Goal: Task Accomplishment & Management: Manage account settings

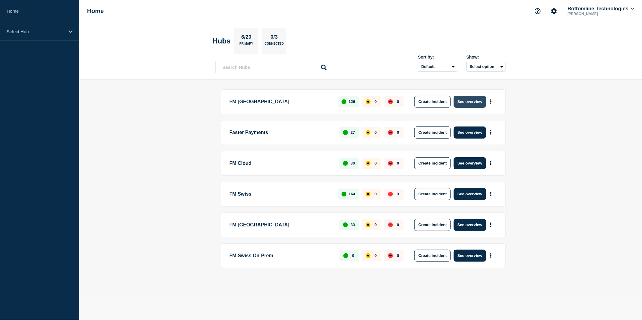
drag, startPoint x: 468, startPoint y: 104, endPoint x: 463, endPoint y: 107, distance: 5.3
click at [468, 104] on button "See overview" at bounding box center [470, 102] width 32 height 12
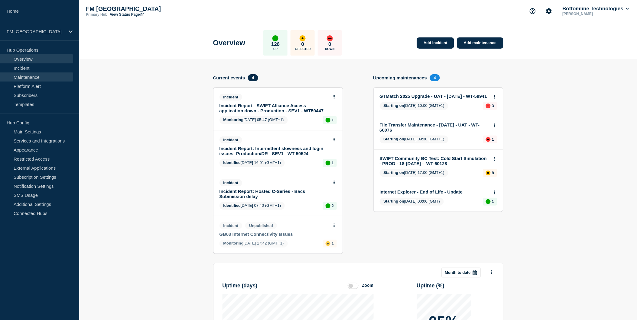
click at [23, 75] on link "Maintenance" at bounding box center [36, 77] width 73 height 9
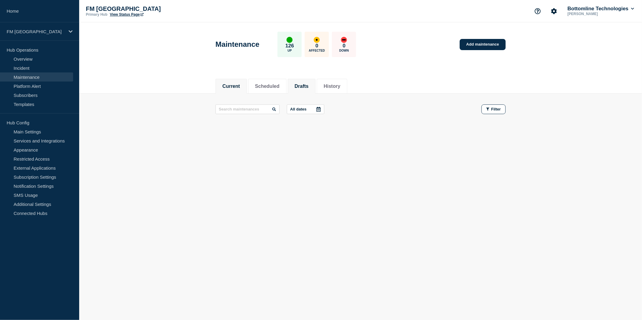
click at [309, 84] on button "Drafts" at bounding box center [302, 86] width 14 height 5
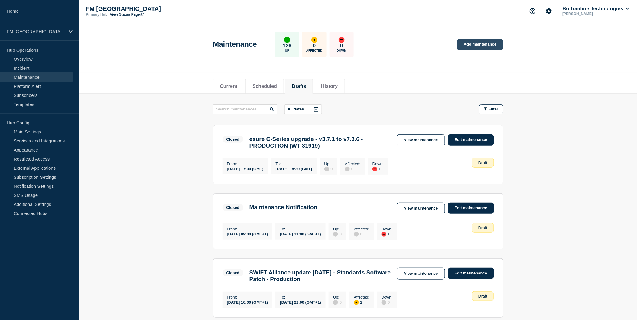
click at [470, 44] on link "Add maintenance" at bounding box center [480, 44] width 46 height 11
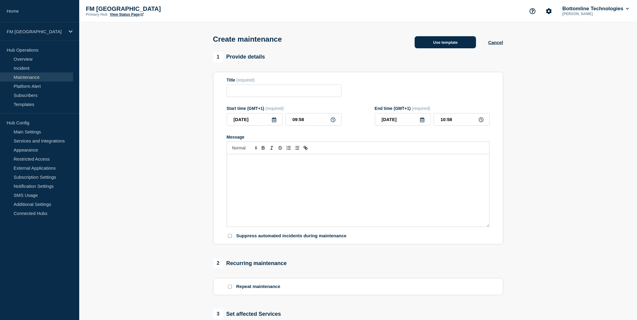
click at [436, 47] on button "Use template" at bounding box center [445, 42] width 61 height 12
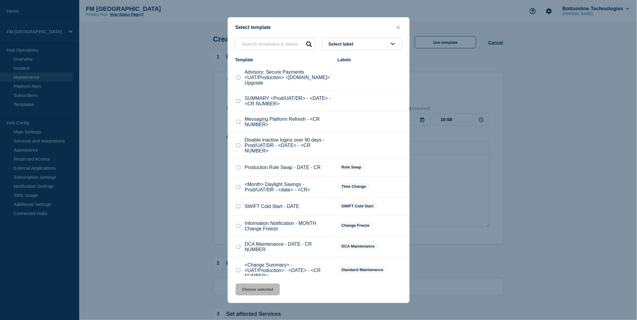
scroll to position [1, 0]
click at [238, 268] on input "<Change Summary> - <UAT/Production> - <DATE> - <CR NUMBER> checkbox" at bounding box center [238, 270] width 4 height 4
checkbox input "true"
click at [249, 288] on button "Choose selected" at bounding box center [257, 290] width 44 height 12
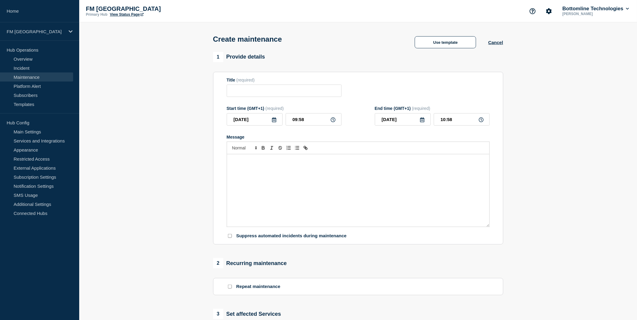
type input "<Change Summary> - <UAT/Production> - <DATE> - <CR NUMBER>"
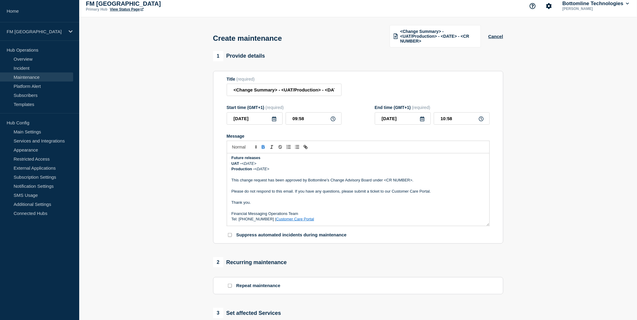
scroll to position [0, 0]
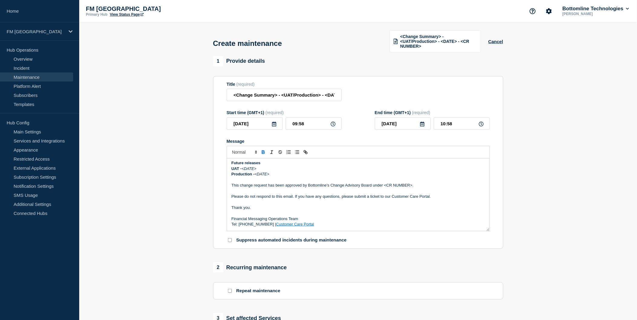
click at [313, 189] on p "Message" at bounding box center [358, 191] width 253 height 5
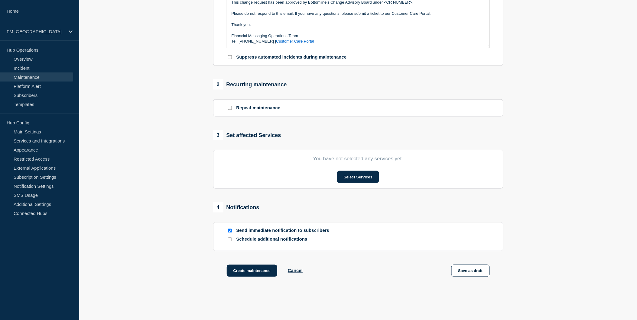
scroll to position [201, 0]
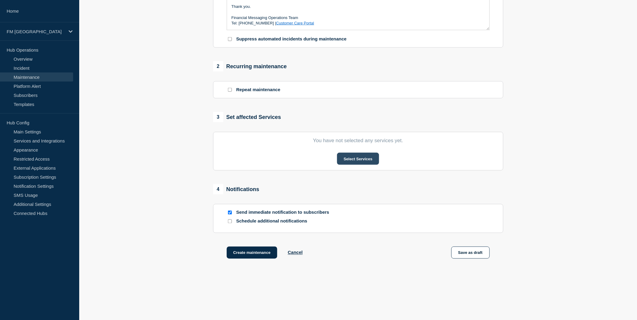
click at [357, 160] on button "Select Services" at bounding box center [358, 159] width 42 height 12
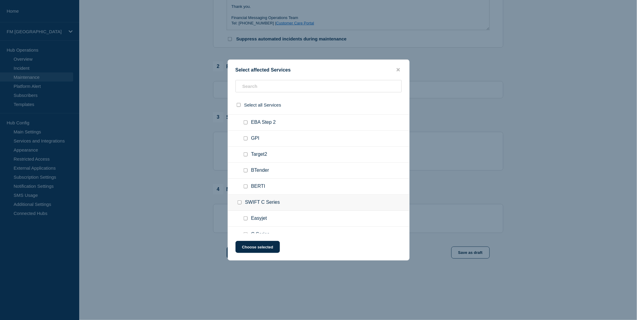
scroll to position [1780, 0]
click at [240, 149] on input "SWIFT Browse checkbox" at bounding box center [240, 151] width 4 height 4
checkbox input "true"
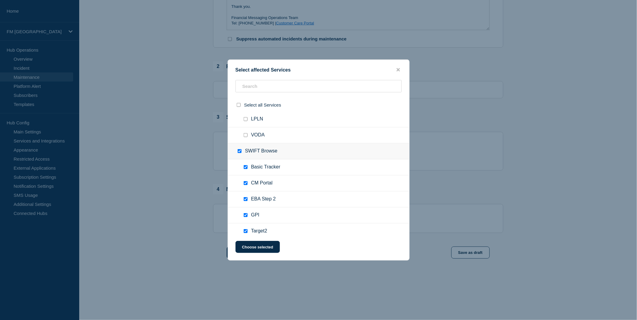
checkbox input "true"
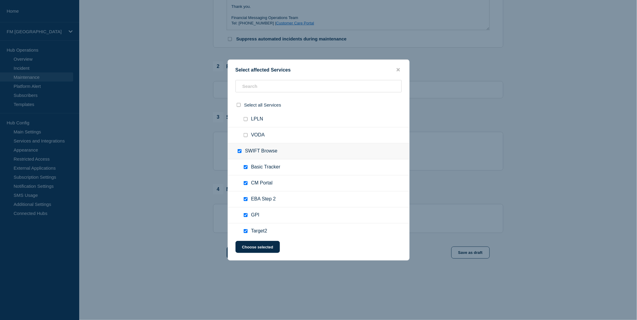
click at [239, 148] on div at bounding box center [240, 151] width 9 height 6
click at [240, 149] on input "SWIFT Browse checkbox" at bounding box center [240, 151] width 4 height 4
checkbox input "false"
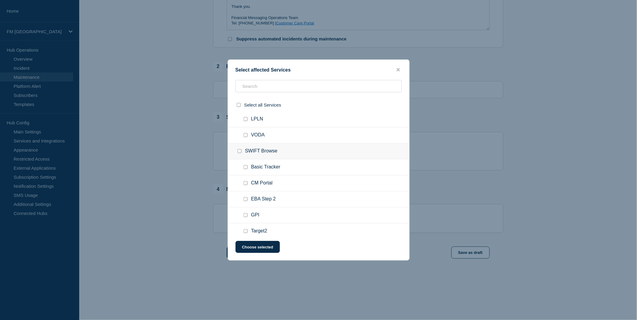
checkbox input "false"
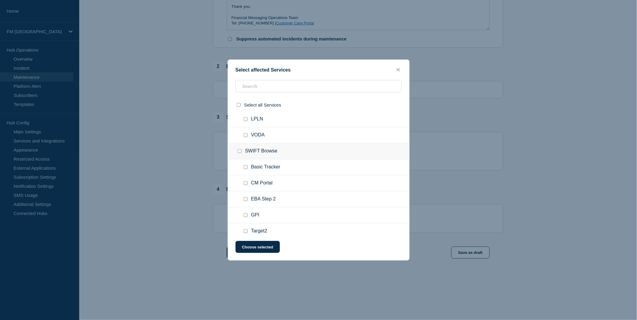
click at [246, 196] on div at bounding box center [246, 199] width 9 height 6
click at [246, 197] on input "EBA Step 2 checkbox" at bounding box center [246, 199] width 4 height 4
checkbox input "true"
click at [247, 213] on div at bounding box center [246, 216] width 9 height 6
click at [247, 213] on input "GPI checkbox" at bounding box center [246, 215] width 4 height 4
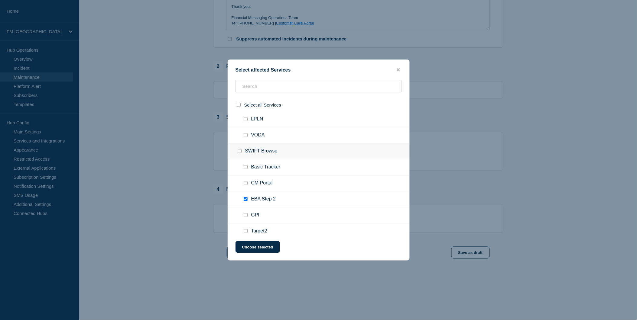
checkbox input "true"
click at [399, 66] on div "Select affected Services Select all Services NOTIFICATION TEST SERVICE TEST SER…" at bounding box center [319, 160] width 182 height 201
click at [398, 67] on button "close button" at bounding box center [398, 70] width 7 height 6
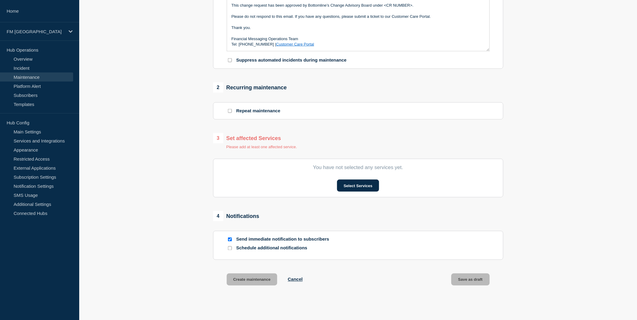
scroll to position [181, 0]
click at [352, 188] on button "Select Services" at bounding box center [358, 185] width 42 height 12
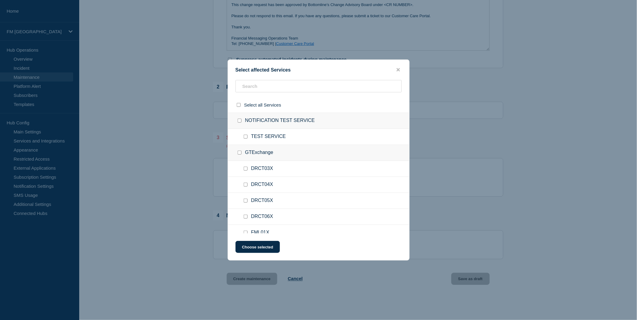
click at [247, 136] on input "TEST SERVICE checkbox" at bounding box center [246, 137] width 4 height 4
checkbox input "true"
click at [536, 141] on div at bounding box center [318, 160] width 637 height 320
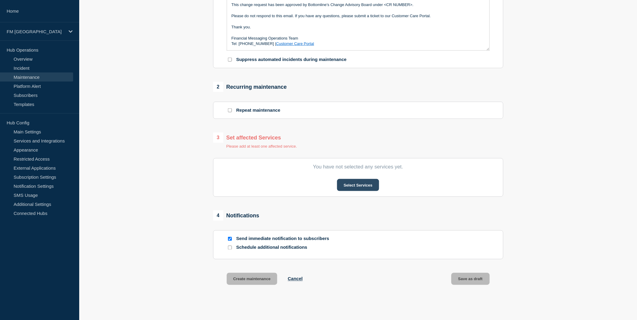
click at [348, 187] on button "Select Services" at bounding box center [358, 185] width 42 height 12
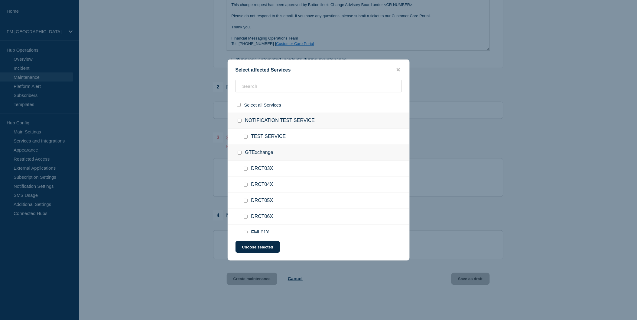
click at [244, 139] on div at bounding box center [246, 137] width 9 height 6
click at [245, 137] on input "TEST SERVICE checkbox" at bounding box center [246, 137] width 4 height 4
checkbox input "true"
click at [252, 248] on button "Choose selected" at bounding box center [257, 247] width 44 height 12
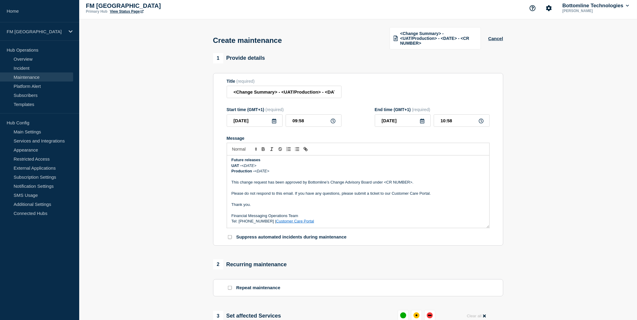
scroll to position [0, 0]
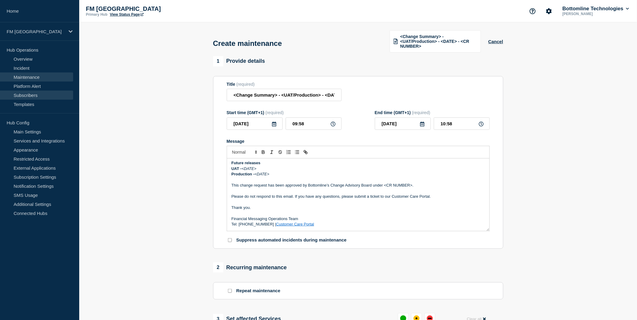
click at [40, 96] on link "Subscribers" at bounding box center [36, 95] width 73 height 9
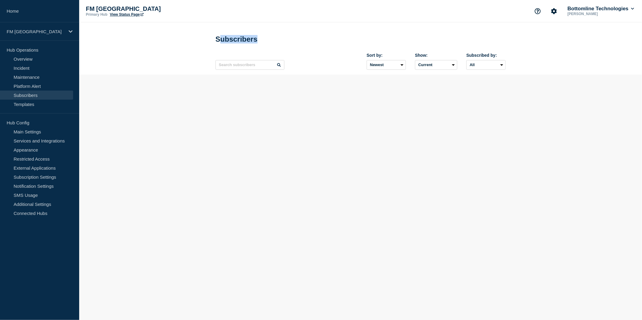
drag, startPoint x: 226, startPoint y: 40, endPoint x: 268, endPoint y: 40, distance: 42.9
click at [268, 40] on div "Subscribers" at bounding box center [361, 39] width 290 height 18
drag, startPoint x: 268, startPoint y: 40, endPoint x: 240, endPoint y: 63, distance: 35.9
click at [240, 63] on input "text" at bounding box center [250, 65] width 69 height 10
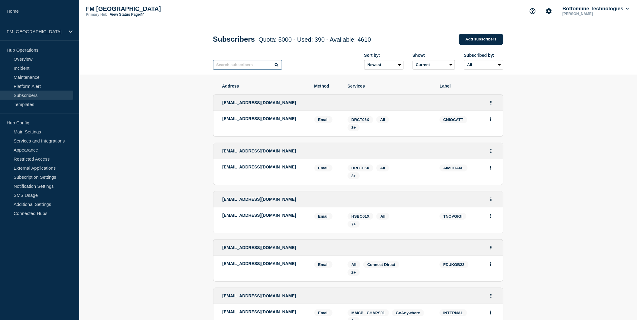
click at [238, 64] on input "text" at bounding box center [247, 65] width 69 height 10
type input "MYMB"
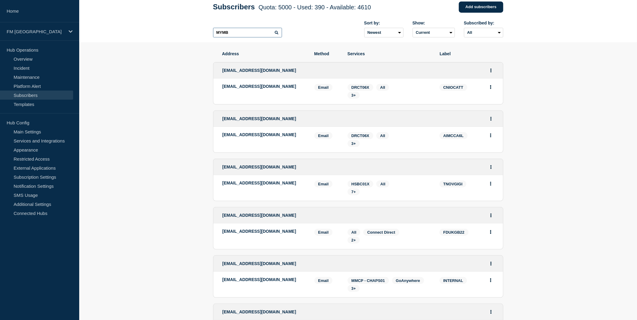
scroll to position [34, 0]
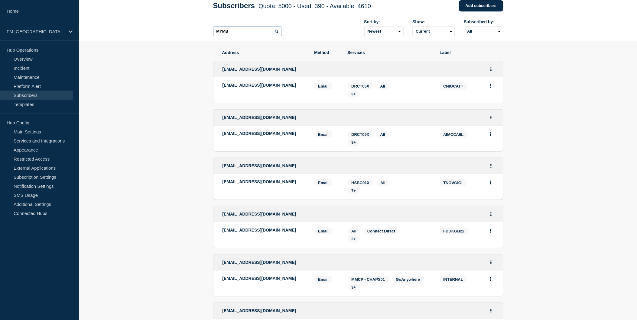
click at [238, 34] on input "MYMB" at bounding box center [247, 32] width 69 height 10
click at [275, 31] on icon at bounding box center [277, 32] width 4 height 4
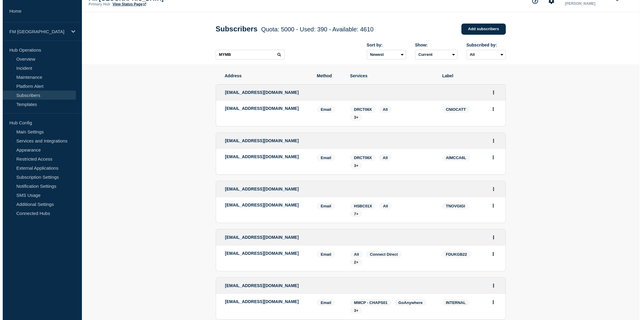
scroll to position [0, 0]
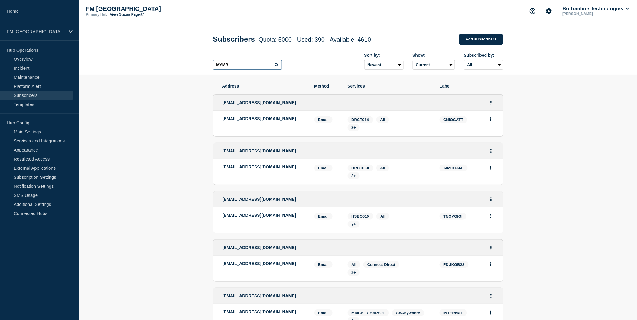
drag, startPoint x: 234, startPoint y: 66, endPoint x: 150, endPoint y: 55, distance: 85.3
click at [150, 55] on header "Subscribers Quota: 5000 - Used: 390 - Available: 4610 Quota Used Available 5000…" at bounding box center [358, 48] width 558 height 52
click at [229, 66] on input "text" at bounding box center [247, 65] width 69 height 10
type input "MYMB"
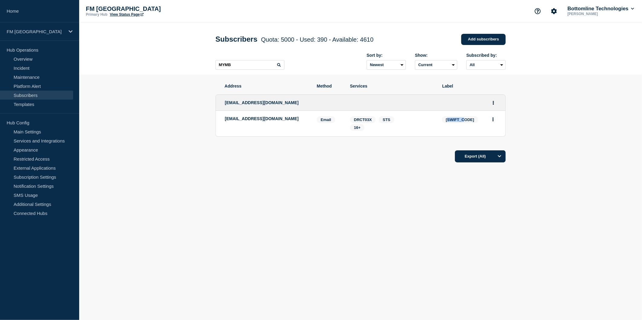
drag, startPoint x: 449, startPoint y: 123, endPoint x: 473, endPoint y: 123, distance: 24.2
click at [473, 123] on div "[SWIFT_CODE]" at bounding box center [469, 123] width 54 height 15
click at [357, 129] on span "16+" at bounding box center [357, 127] width 7 height 5
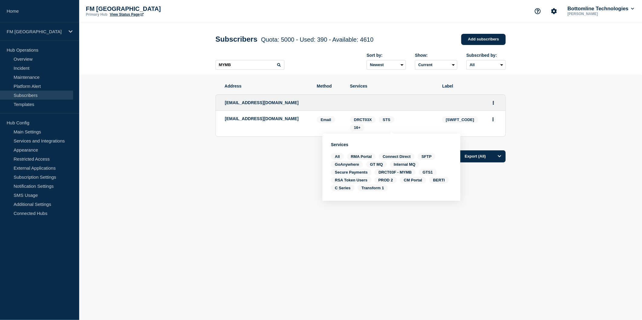
drag, startPoint x: 243, startPoint y: 126, endPoint x: 222, endPoint y: 120, distance: 21.4
click at [222, 120] on li "[EMAIL_ADDRESS][DOMAIN_NAME] Email Email: [EMAIL_ADDRESS][DOMAIN_NAME] [SWIFT_C…" at bounding box center [361, 124] width 290 height 26
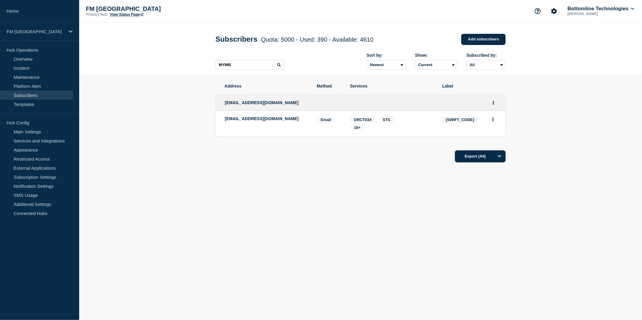
click at [379, 148] on div "Export (All)" at bounding box center [361, 154] width 290 height 17
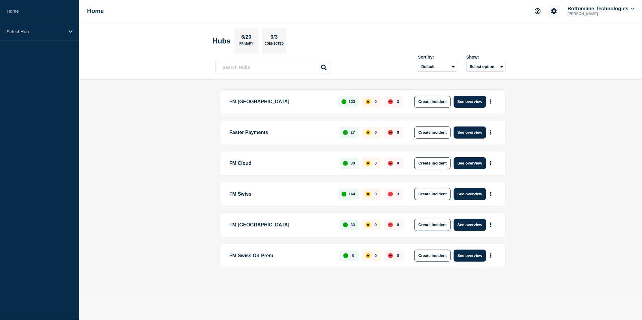
click at [554, 9] on icon "Account settings" at bounding box center [554, 11] width 6 height 6
click at [546, 34] on link "Team Members" at bounding box center [554, 35] width 31 height 5
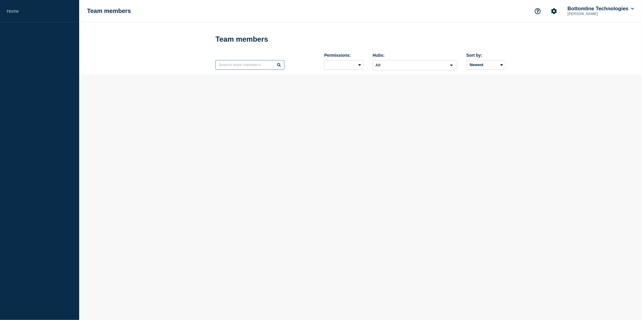
click at [252, 67] on input "text" at bounding box center [250, 65] width 69 height 10
type input "s"
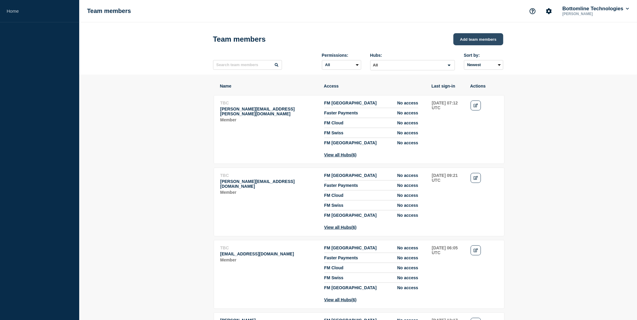
click at [472, 41] on button "Add team members" at bounding box center [478, 39] width 50 height 12
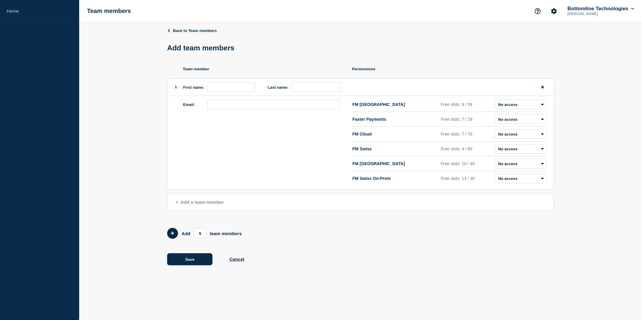
click at [191, 88] on label "First name:" at bounding box center [193, 87] width 21 height 5
click at [225, 88] on input "first name" at bounding box center [231, 88] width 48 height 10
type input "Swati"
click at [327, 79] on ul "Team member Permissions 1. First name: Swati Last name: Email: FM London Free s…" at bounding box center [360, 128] width 387 height 123
click at [316, 89] on input "last name" at bounding box center [316, 88] width 48 height 10
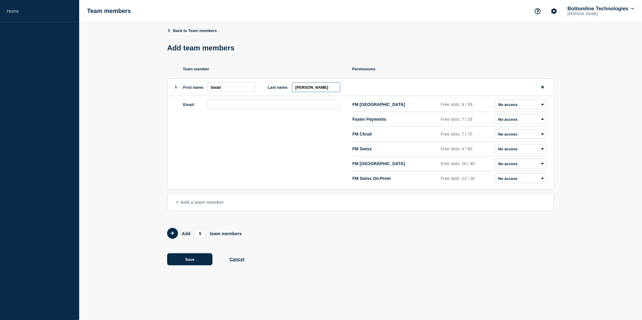
type input "Gupta"
click at [239, 109] on input "email" at bounding box center [273, 105] width 133 height 10
click at [227, 104] on input "email" at bounding box center [273, 105] width 133 height 10
paste input "Swati.Gupta@bottomline.com"
type input "Swati.Gupta@bottomline.com"
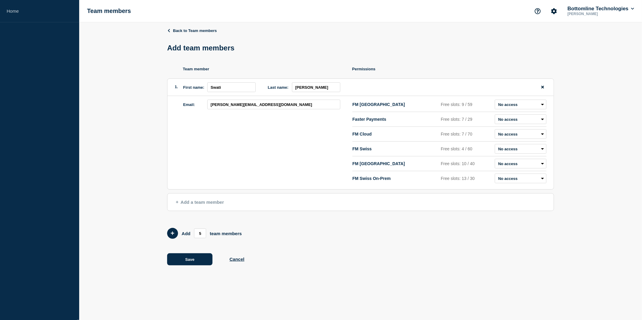
click at [233, 137] on div "Email: Swati.Gupta@bottomline.com" at bounding box center [267, 143] width 169 height 86
click at [531, 106] on select "Admin Manager Editor Draft Editor No access" at bounding box center [521, 105] width 52 height 10
click at [495, 101] on select "Admin Manager Editor Draft Editor No access" at bounding box center [521, 105] width 52 height 10
click at [509, 105] on select "Admin Manager Editor Draft Editor No access" at bounding box center [521, 105] width 52 height 10
select select "40"
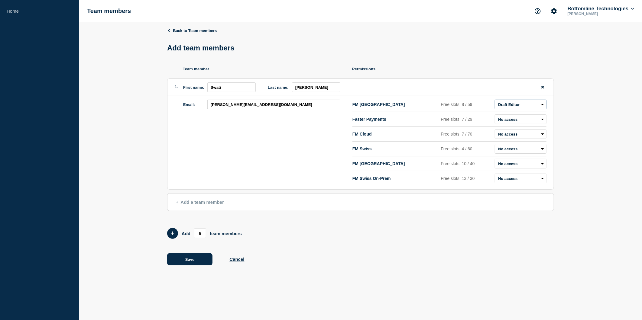
click at [495, 101] on select "Admin Manager Editor Draft Editor No access" at bounding box center [521, 105] width 52 height 10
click at [512, 151] on select "Admin Manager Editor Draft Editor No access" at bounding box center [521, 149] width 52 height 10
select select "40"
click at [495, 146] on select "Admin Manager Editor Draft Editor No access" at bounding box center [521, 149] width 52 height 10
click at [192, 261] on button "Save" at bounding box center [189, 260] width 45 height 12
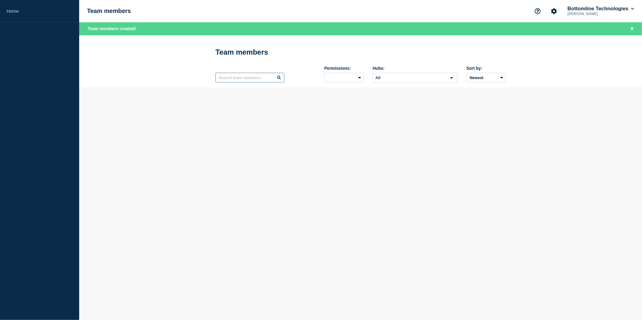
click at [255, 80] on input "text" at bounding box center [250, 78] width 69 height 10
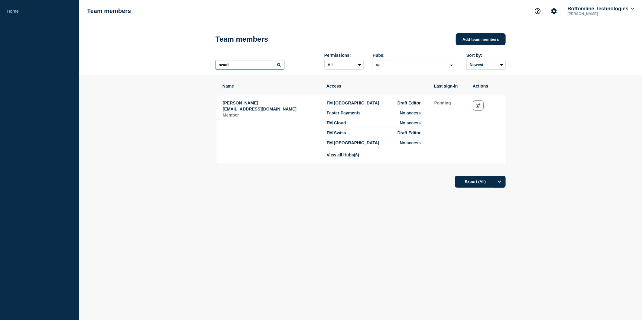
type input "swati"
